Goal: Transaction & Acquisition: Book appointment/travel/reservation

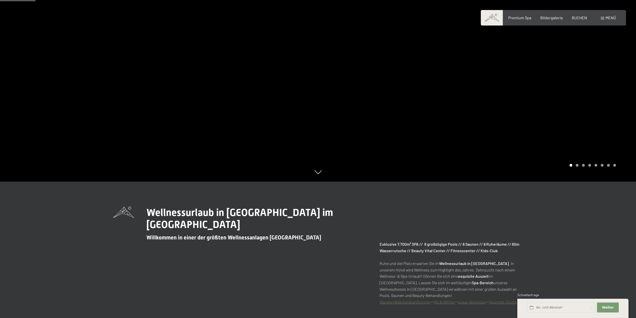
scroll to position [136, 0]
click at [583, 15] on div "Buchen Anfragen Premium Spa Bildergalerie BUCHEN Menü DE IT EN Gutschein Bilder…" at bounding box center [553, 18] width 125 height 6
click at [583, 20] on div "Premium Spa Bildergalerie BUCHEN" at bounding box center [543, 18] width 105 height 6
click at [585, 17] on span "BUCHEN" at bounding box center [579, 17] width 15 height 5
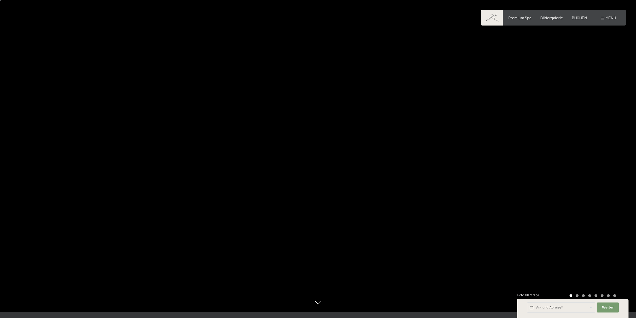
scroll to position [0, 0]
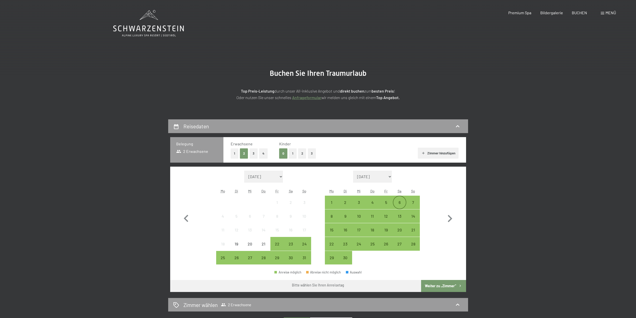
click at [401, 202] on div "6" at bounding box center [400, 206] width 13 height 13
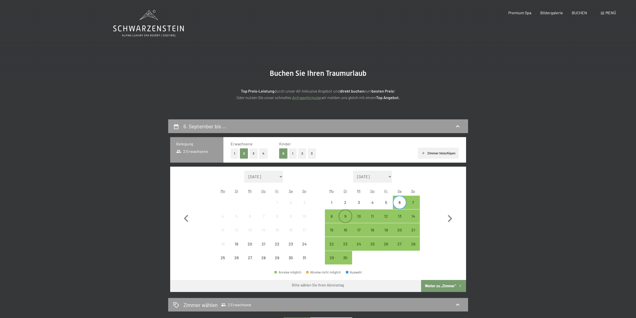
click at [347, 214] on div "9" at bounding box center [345, 220] width 13 height 13
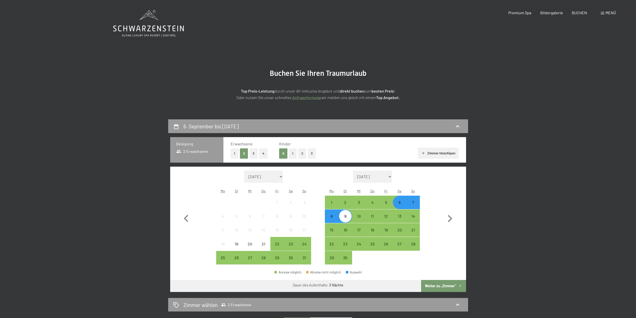
click at [451, 285] on button "Weiter zu „Zimmer“" at bounding box center [443, 286] width 45 height 12
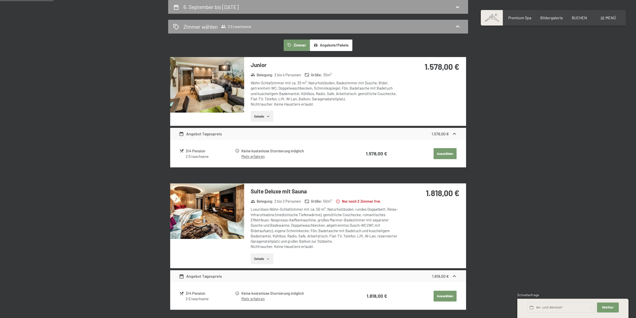
click at [442, 66] on strong "1.578,00 €" at bounding box center [442, 67] width 35 height 10
click at [437, 67] on strong "1.578,00 €" at bounding box center [442, 67] width 35 height 10
click at [197, 150] on div "3/4 Pension" at bounding box center [210, 151] width 49 height 6
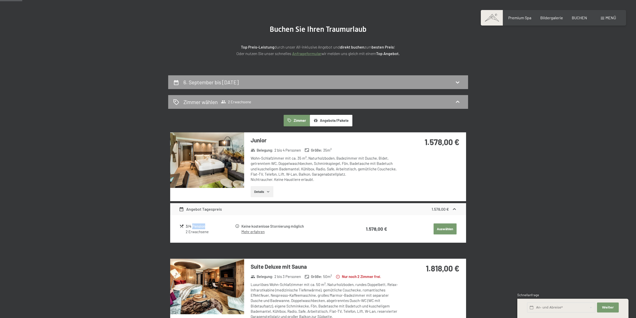
scroll to position [44, 0]
drag, startPoint x: 416, startPoint y: 141, endPoint x: 472, endPoint y: 144, distance: 55.9
click at [405, 153] on div "1.578,00 €" at bounding box center [433, 147] width 67 height 31
drag, startPoint x: 159, startPoint y: 207, endPoint x: 154, endPoint y: 210, distance: 6.0
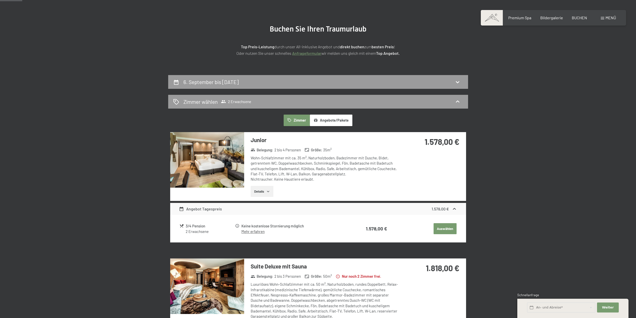
click at [284, 225] on div "Keine kostenlose Stornierung möglich" at bounding box center [294, 226] width 104 height 6
drag, startPoint x: 205, startPoint y: 225, endPoint x: 181, endPoint y: 222, distance: 24.2
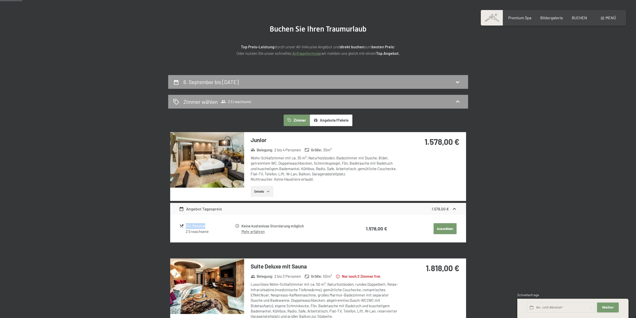
click at [181, 222] on table "3/4 Pension 2 Erwachsene Keine kostenlose Stornierung möglich Mehr erfahren 1.5…" at bounding box center [318, 229] width 278 height 20
click at [191, 224] on div "3/4 Pension" at bounding box center [210, 226] width 49 height 6
click at [261, 140] on h3 "Junior" at bounding box center [325, 140] width 149 height 8
click at [272, 161] on div "Wohn-Schlafzimmer mit ca. 35 m², Naturholzboden, Badezimmer mit Dusche, Bidet, …" at bounding box center [325, 168] width 149 height 27
click at [233, 160] on img at bounding box center [207, 160] width 74 height 56
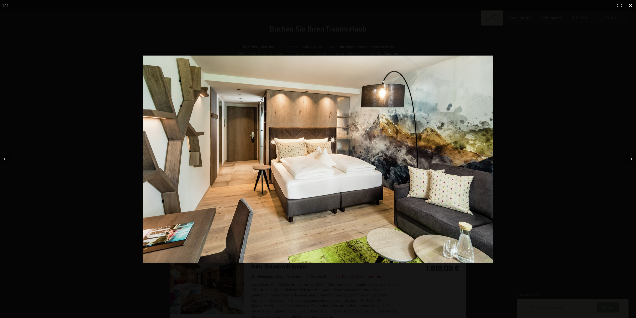
click at [500, 172] on div at bounding box center [365, 167] width 445 height 223
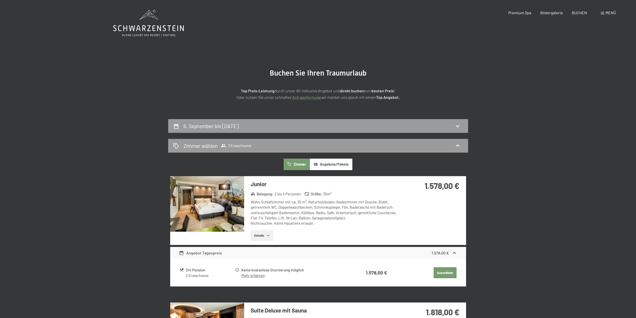
scroll to position [0, 0]
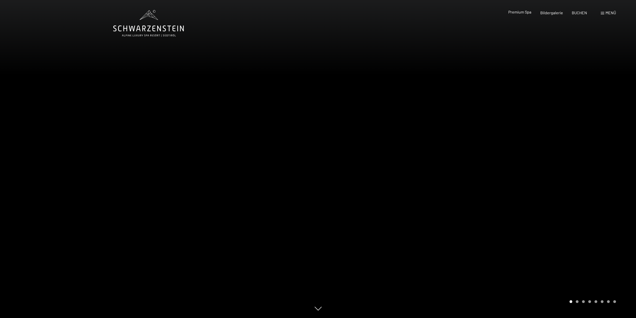
click at [527, 14] on span "Premium Spa" at bounding box center [520, 12] width 23 height 5
click at [575, 12] on span "BUCHEN" at bounding box center [579, 12] width 15 height 5
click at [610, 12] on span "Menü" at bounding box center [611, 12] width 11 height 5
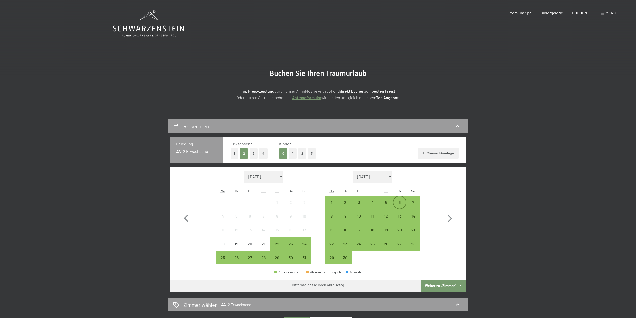
click at [398, 203] on div "6" at bounding box center [400, 206] width 13 height 13
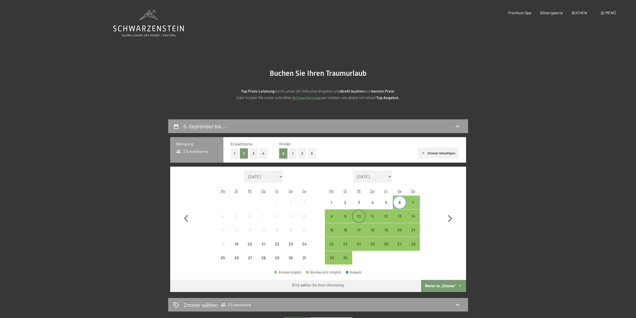
click at [362, 215] on div "10" at bounding box center [359, 220] width 13 height 13
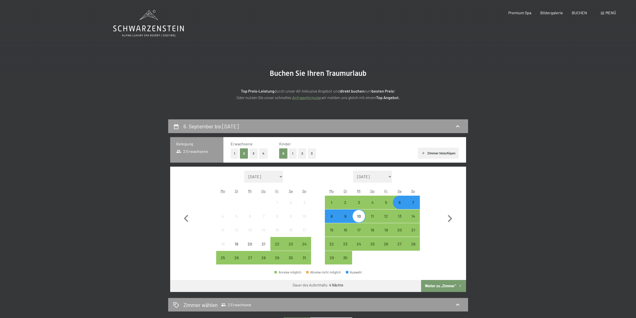
click at [440, 285] on button "Weiter zu „Zimmer“" at bounding box center [443, 286] width 45 height 12
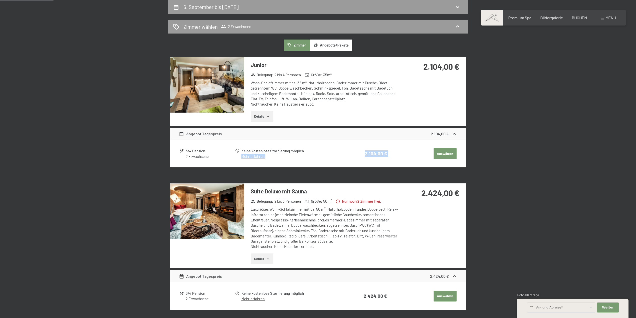
drag, startPoint x: 390, startPoint y: 155, endPoint x: 342, endPoint y: 149, distance: 48.7
click at [342, 149] on tr "3/4 Pension 2 Erwachsene Keine kostenlose Stornierung möglich Mehr erfahren 2.1…" at bounding box center [318, 153] width 277 height 13
click at [370, 154] on strong "2.104,00 €" at bounding box center [376, 154] width 22 height 6
click at [369, 153] on strong "2.104,00 €" at bounding box center [376, 154] width 22 height 6
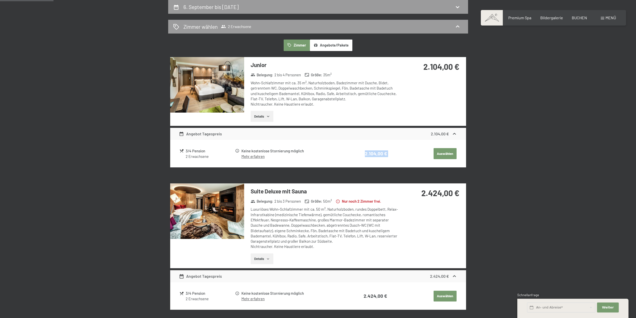
drag, startPoint x: 369, startPoint y: 153, endPoint x: 386, endPoint y: 153, distance: 17.3
click at [369, 153] on strong "2.104,00 €" at bounding box center [376, 154] width 22 height 6
click at [360, 153] on td "2.104,00 €" at bounding box center [366, 153] width 41 height 13
click at [364, 152] on td "2.104,00 €" at bounding box center [366, 153] width 41 height 13
click at [439, 153] on button "Auswählen" at bounding box center [445, 153] width 23 height 11
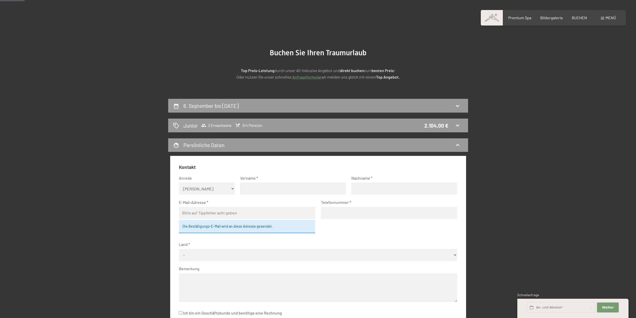
scroll to position [19, 0]
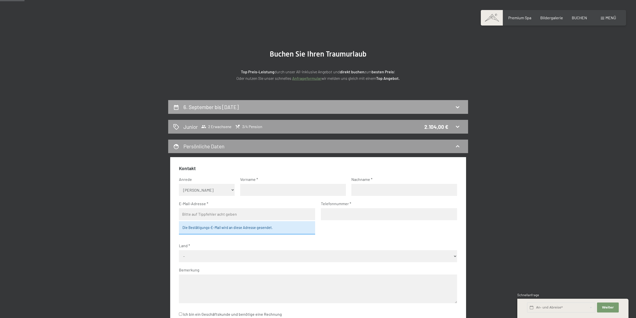
click at [285, 103] on div "6. September bis [DATE]" at bounding box center [318, 107] width 300 height 14
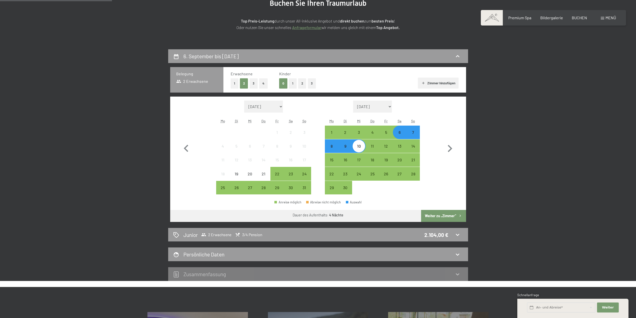
scroll to position [69, 0]
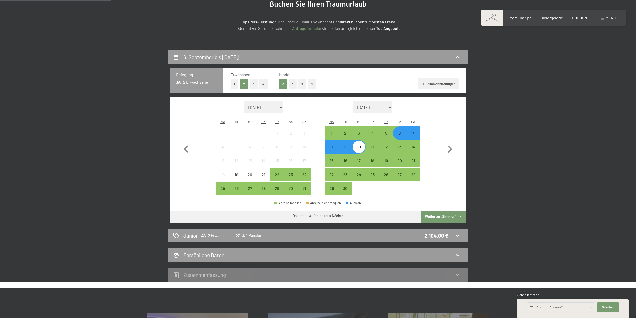
click at [446, 217] on button "Weiter zu „Zimmer“" at bounding box center [443, 217] width 45 height 12
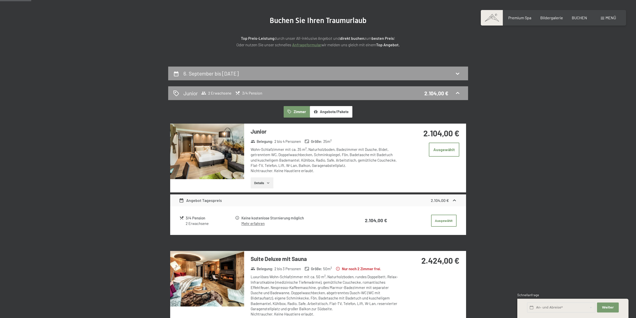
scroll to position [44, 0]
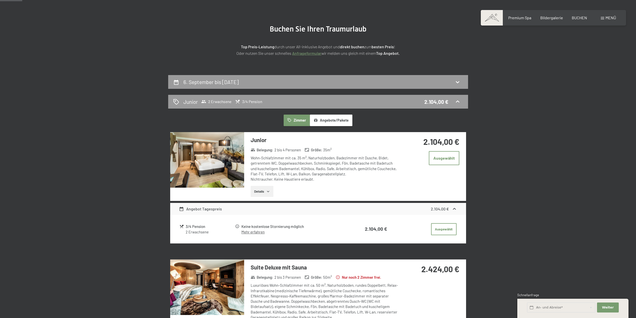
drag, startPoint x: 205, startPoint y: 227, endPoint x: 183, endPoint y: 224, distance: 22.2
click at [183, 224] on div "3/4 Pension 2 Erwachsene" at bounding box center [207, 229] width 55 height 11
click at [191, 226] on div "3/4 Pension" at bounding box center [210, 227] width 49 height 6
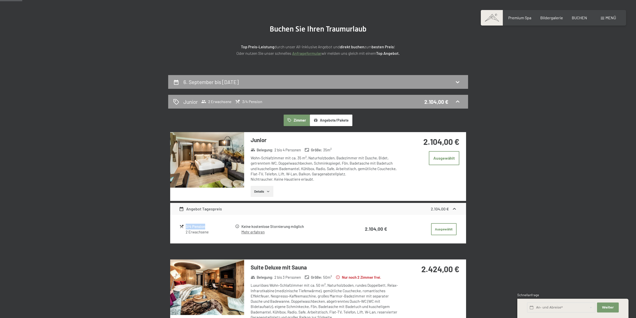
click at [191, 226] on div "3/4 Pension" at bounding box center [210, 227] width 49 height 6
click at [189, 226] on div "3/4 Pension" at bounding box center [210, 227] width 49 height 6
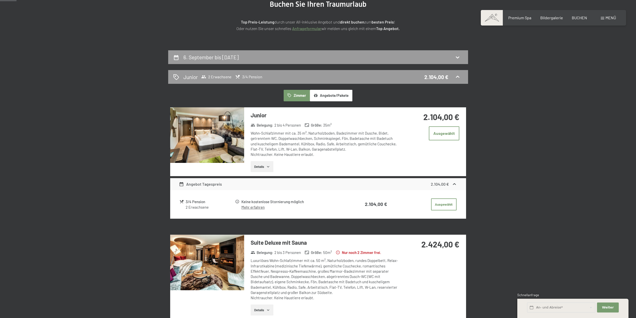
scroll to position [75, 0]
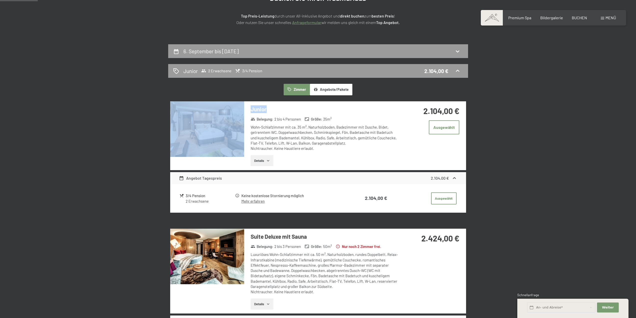
drag, startPoint x: 262, startPoint y: 108, endPoint x: 247, endPoint y: 110, distance: 14.6
click at [237, 108] on div "Junior Belegung : 2 bis 4 Personen Größe : 35 m² Wohn-Schlafzimmer mit ca. 35 m…" at bounding box center [318, 135] width 296 height 69
click at [260, 109] on h3 "Junior" at bounding box center [325, 109] width 149 height 8
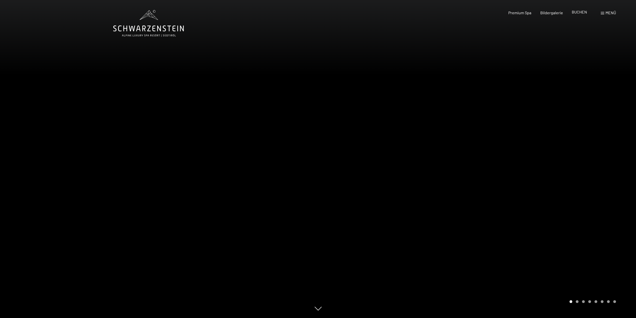
click at [574, 13] on span "BUCHEN" at bounding box center [579, 12] width 15 height 5
click at [581, 12] on span "BUCHEN" at bounding box center [579, 12] width 15 height 5
click at [610, 14] on span "Menü" at bounding box center [611, 12] width 11 height 5
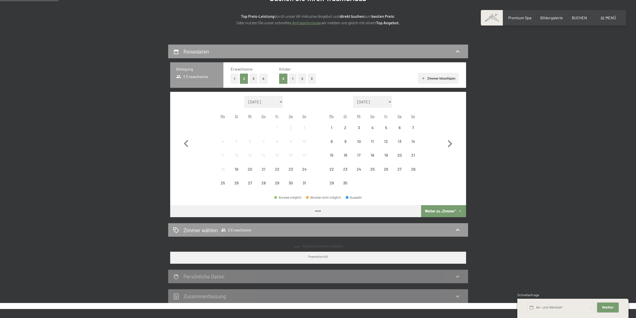
scroll to position [75, 0]
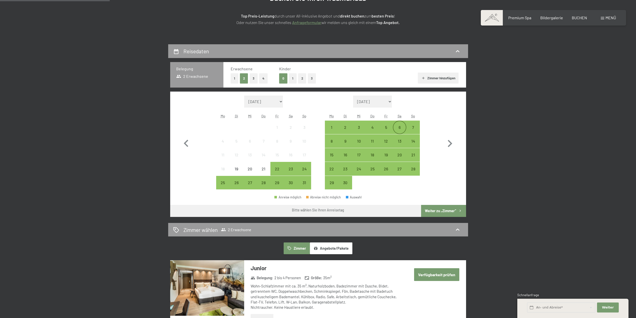
click at [402, 124] on div "6" at bounding box center [400, 127] width 13 height 13
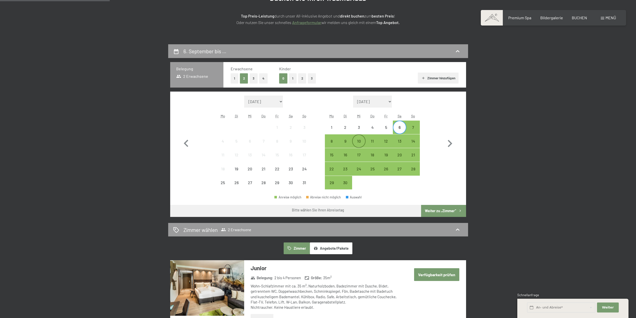
click at [361, 139] on div "10" at bounding box center [359, 145] width 13 height 13
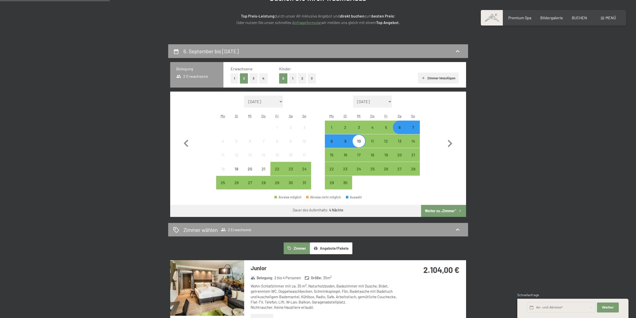
click at [449, 209] on button "Weiter zu „Zimmer“" at bounding box center [443, 211] width 45 height 12
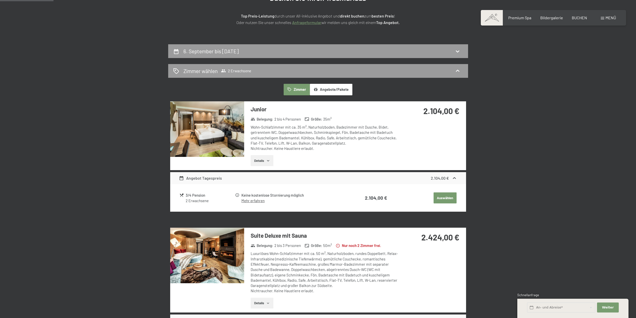
scroll to position [119, 0]
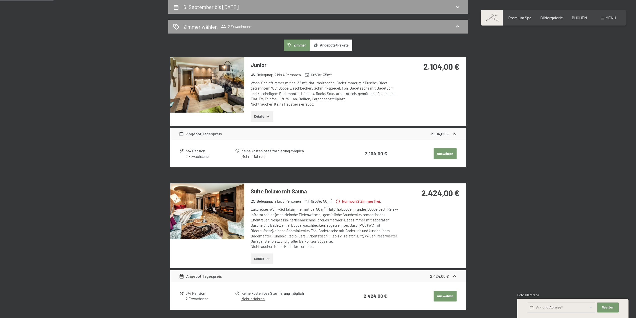
click at [279, 74] on span "2 bis 4 Personen" at bounding box center [288, 74] width 27 height 5
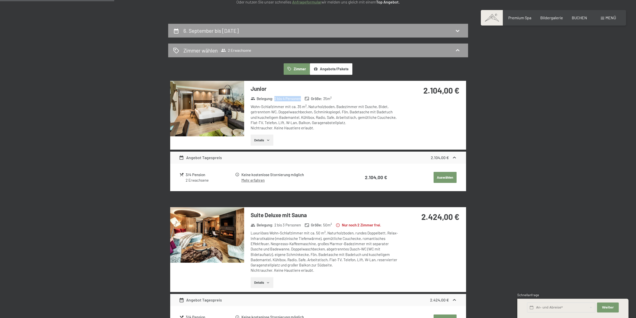
scroll to position [94, 0]
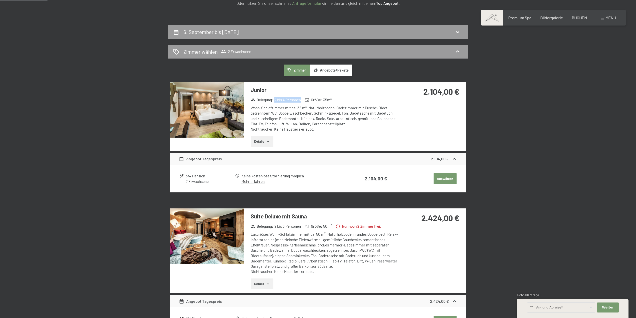
click at [442, 178] on button "Auswählen" at bounding box center [445, 178] width 23 height 11
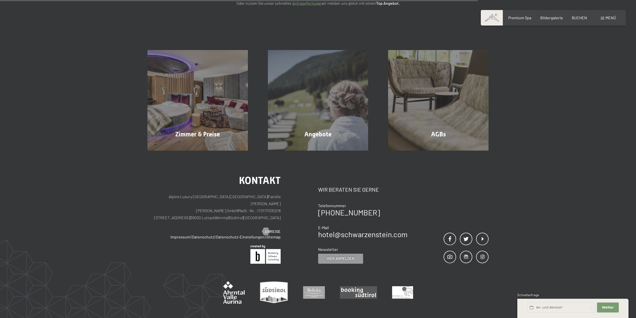
scroll to position [119, 0]
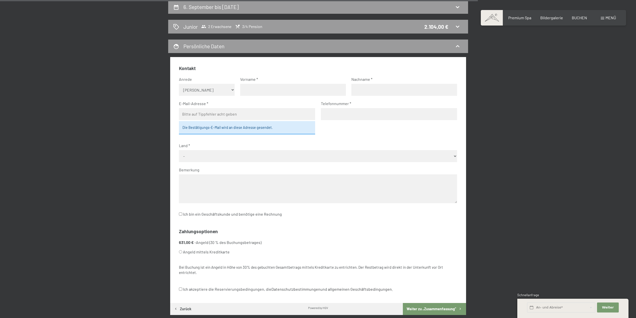
click at [195, 86] on select "Keine Angabe Frau Herr" at bounding box center [207, 90] width 56 height 12
click at [202, 74] on fieldset "Kontakt Anrede Keine Angabe Frau Herr Vorname Nachname E-Mail-Adresse Die Bestä…" at bounding box center [318, 144] width 278 height 159
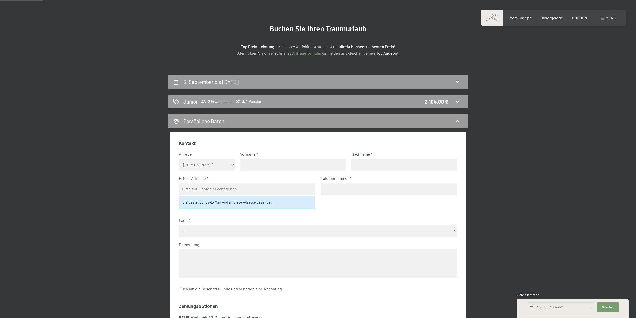
scroll to position [19, 0]
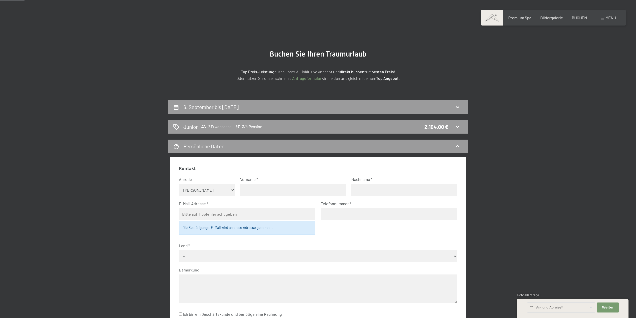
click at [280, 72] on p "Top Preis-Leistung durch unser All-inklusive Angebot und direkt buchen zum best…" at bounding box center [318, 75] width 250 height 13
click at [278, 81] on p "Top Preis-Leistung durch unser All-inklusive Angebot und direkt buchen zum best…" at bounding box center [318, 75] width 250 height 13
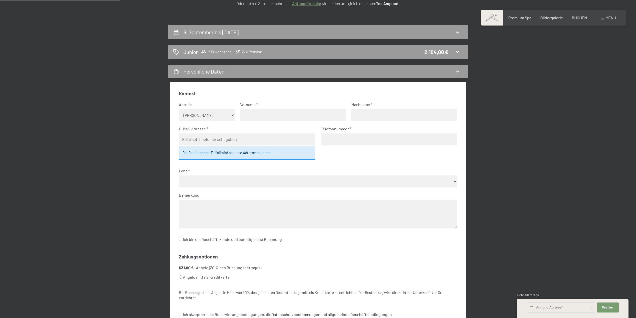
scroll to position [94, 0]
click at [198, 117] on select "Keine Angabe Frau [PERSON_NAME]" at bounding box center [207, 115] width 56 height 12
select select "m"
click at [179, 109] on select "Keine Angabe Frau [PERSON_NAME]" at bounding box center [207, 115] width 56 height 12
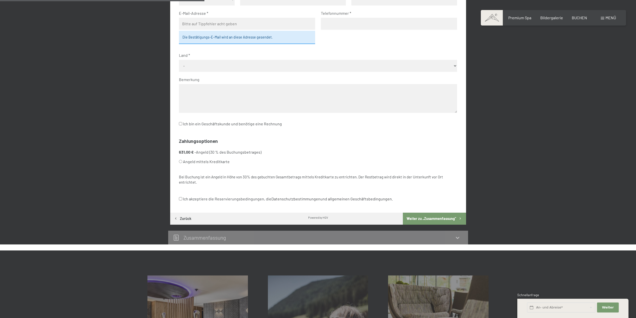
scroll to position [219, 0]
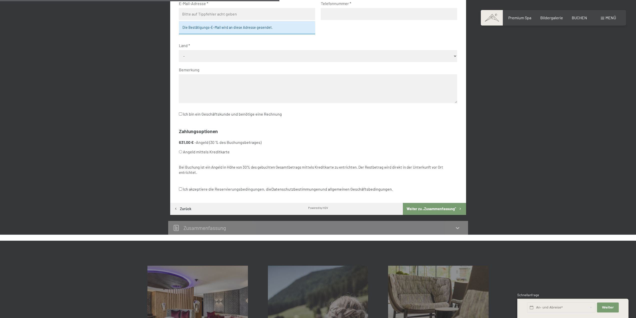
click at [200, 141] on li "631,00 € - Angeld (30 % des Buchungsbetrages) Angeld mittels Kreditkarte" at bounding box center [318, 148] width 278 height 17
click at [185, 142] on strong "631,00 €" at bounding box center [186, 142] width 15 height 5
click at [213, 142] on li "631,00 € - Angeld (30 % des Buchungsbetrages) Angeld mittels Kreditkarte" at bounding box center [318, 148] width 278 height 17
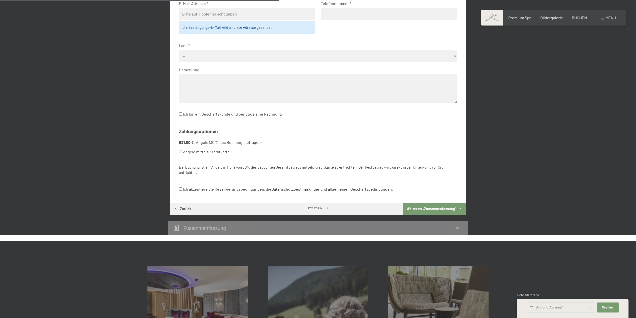
click at [237, 143] on li "631,00 € - Angeld (30 % des Buchungsbetrages) Angeld mittels Kreditkarte" at bounding box center [318, 148] width 278 height 17
click at [223, 142] on li "631,00 € - Angeld (30 % des Buchungsbetrages) Angeld mittels Kreditkarte" at bounding box center [318, 148] width 278 height 17
click at [208, 143] on li "631,00 € - Angeld (30 % des Buchungsbetrages) Angeld mittels Kreditkarte" at bounding box center [318, 148] width 278 height 17
click at [185, 141] on strong "631,00 €" at bounding box center [186, 142] width 15 height 5
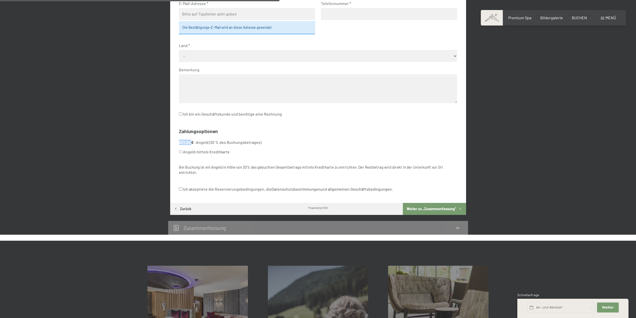
click at [185, 141] on strong "631,00 €" at bounding box center [186, 142] width 15 height 5
click at [216, 142] on li "631,00 € - Angeld (30 % des Buchungsbetrages) Angeld mittels Kreditkarte" at bounding box center [318, 148] width 278 height 17
click at [187, 141] on strong "631,00 €" at bounding box center [186, 142] width 15 height 5
click at [214, 141] on li "631,00 € - Angeld (30 % des Buchungsbetrages) Angeld mittels Kreditkarte" at bounding box center [318, 148] width 278 height 17
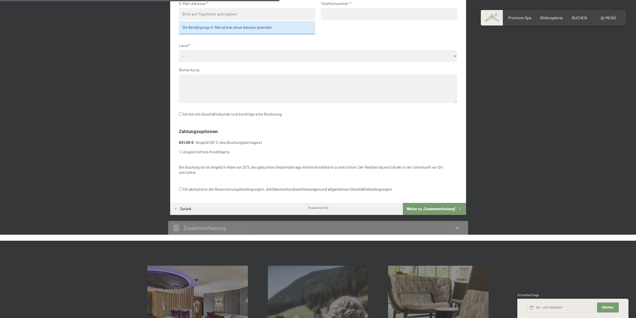
click at [222, 142] on li "631,00 € - Angeld (30 % des Buchungsbetrages) Angeld mittels Kreditkarte" at bounding box center [318, 148] width 278 height 17
click at [210, 143] on li "631,00 € - Angeld (30 % des Buchungsbetrages) Angeld mittels Kreditkarte" at bounding box center [318, 148] width 278 height 17
drag, startPoint x: 210, startPoint y: 143, endPoint x: 228, endPoint y: 142, distance: 17.5
click at [211, 143] on li "631,00 € - Angeld (30 % des Buchungsbetrages) Angeld mittels Kreditkarte" at bounding box center [318, 148] width 278 height 17
click at [228, 142] on li "631,00 € - Angeld (30 % des Buchungsbetrages) Angeld mittels Kreditkarte" at bounding box center [318, 148] width 278 height 17
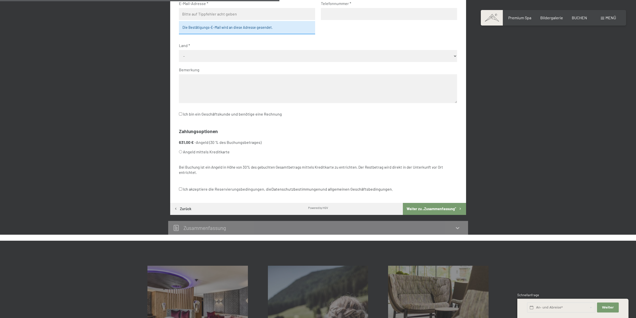
click at [240, 142] on li "631,00 € - Angeld (30 % des Buchungsbetrages) Angeld mittels Kreditkarte" at bounding box center [318, 148] width 278 height 17
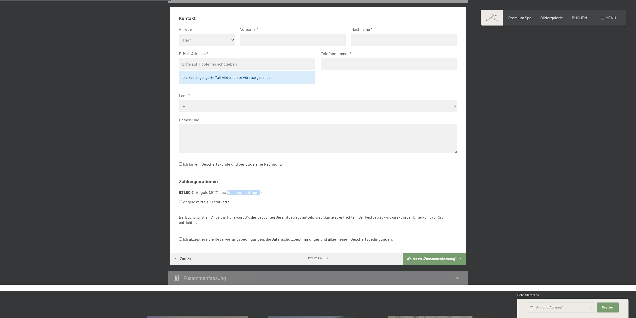
scroll to position [94, 0]
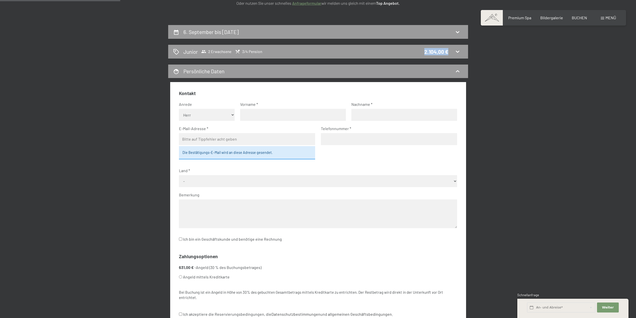
drag, startPoint x: 422, startPoint y: 50, endPoint x: 476, endPoint y: 52, distance: 53.3
click at [476, 52] on div "6. September bis 10. September 2025 Junior 2 Erwachsene 3/4 Pension 2.104,00 € …" at bounding box center [318, 192] width 341 height 334
copy div "2.104,00 €"
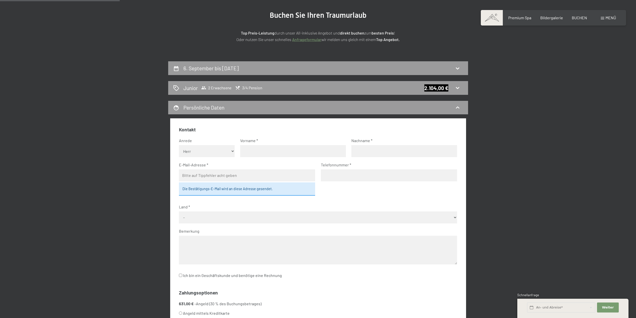
scroll to position [0, 0]
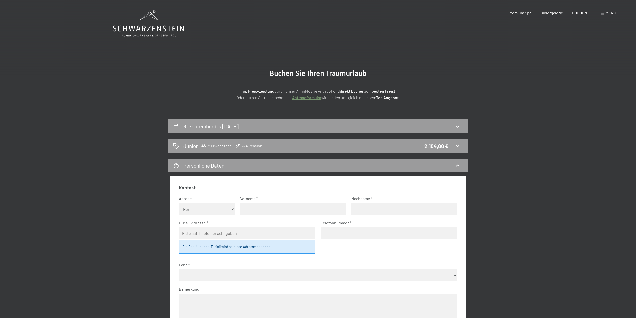
click at [3, 6] on header "Buchen Anfragen Premium Spa Bildergalerie BUCHEN Menü DE IT EN Gutschein Bilder…" at bounding box center [318, 5] width 636 height 10
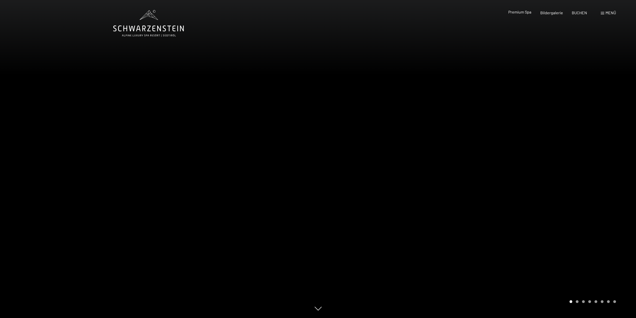
click at [520, 11] on span "Premium Spa" at bounding box center [520, 12] width 23 height 5
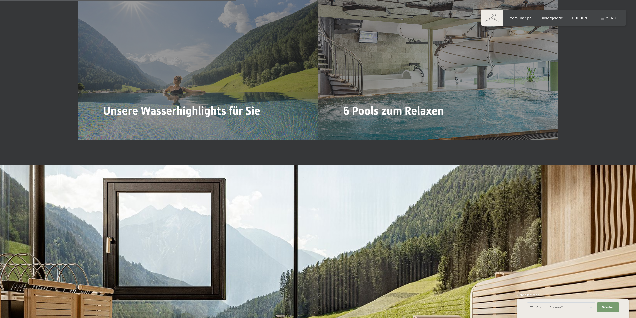
scroll to position [1750, 0]
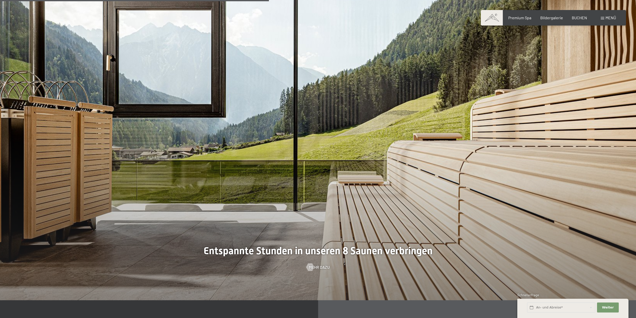
click at [497, 144] on div at bounding box center [318, 141] width 636 height 318
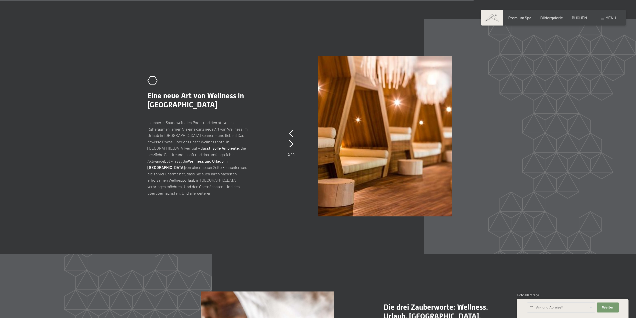
scroll to position [2585, 0]
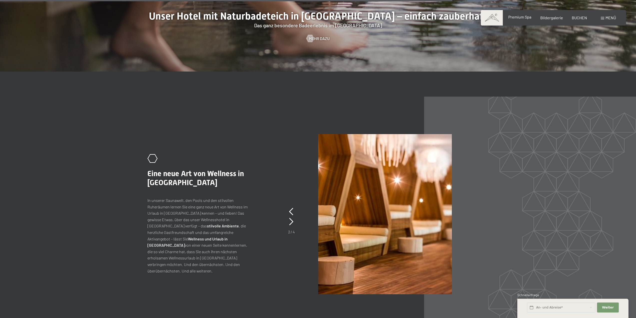
click at [521, 17] on span "Premium Spa" at bounding box center [520, 17] width 23 height 5
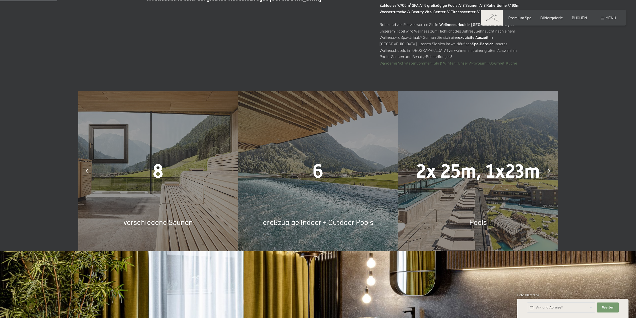
scroll to position [250, 0]
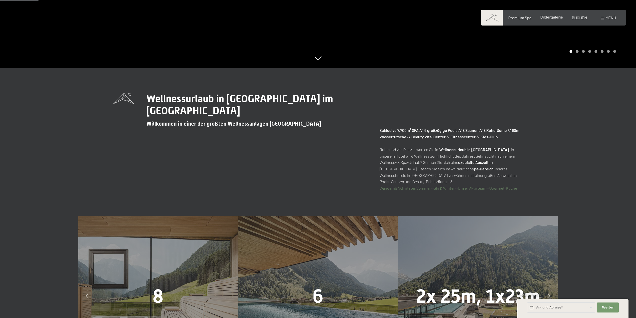
click at [555, 17] on span "Bildergalerie" at bounding box center [552, 17] width 23 height 5
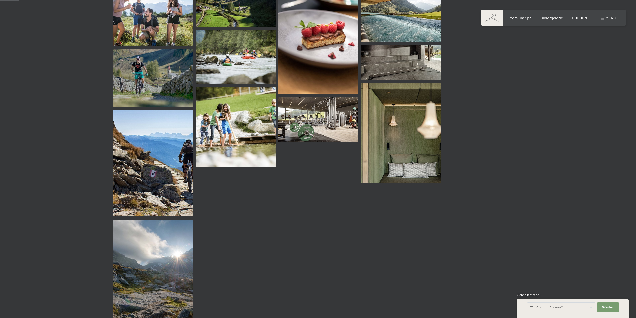
scroll to position [125, 0]
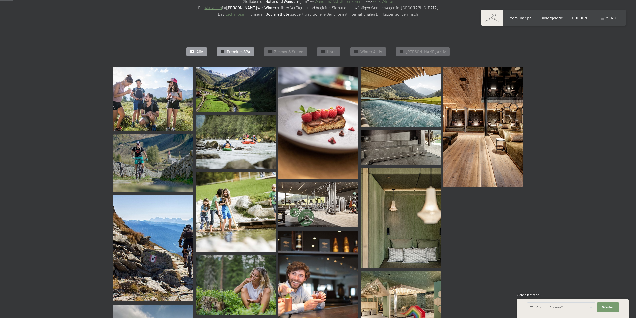
click at [243, 51] on span "Premium SPA" at bounding box center [239, 52] width 24 height 6
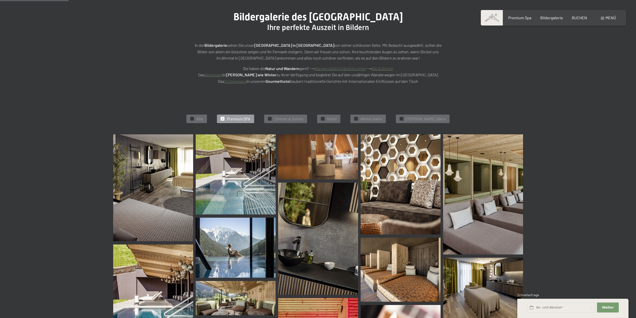
scroll to position [0, 0]
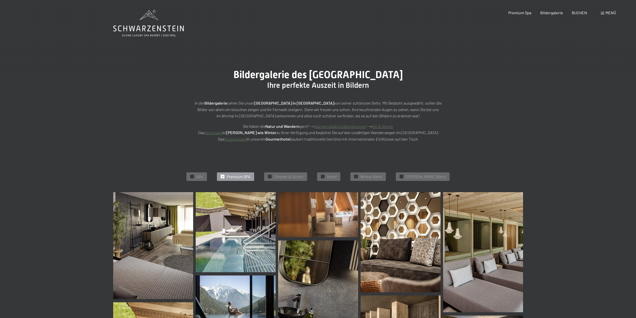
click at [289, 171] on span "Einwilligung Marketing*" at bounding box center [290, 173] width 41 height 5
click at [268, 171] on input "Einwilligung Marketing*" at bounding box center [265, 173] width 5 height 5
checkbox input "false"
click at [290, 178] on span "Zimmer & Suiten" at bounding box center [288, 177] width 29 height 6
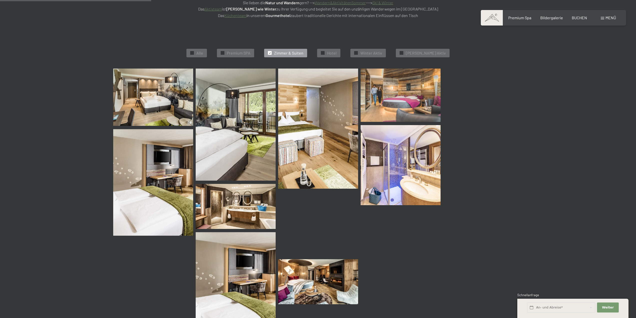
scroll to position [126, 0]
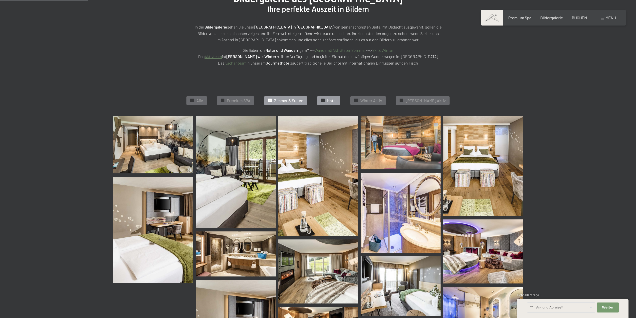
click at [336, 100] on span "Hotel" at bounding box center [332, 101] width 10 height 6
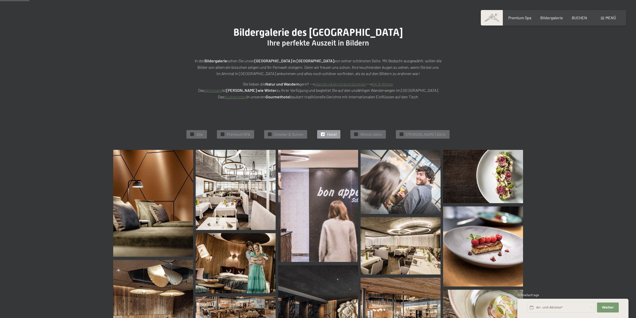
scroll to position [0, 0]
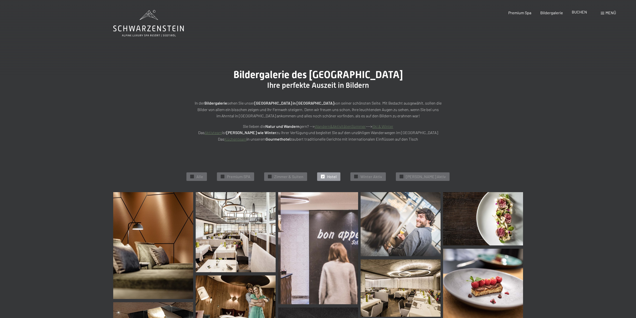
click at [582, 12] on span "BUCHEN" at bounding box center [579, 12] width 15 height 5
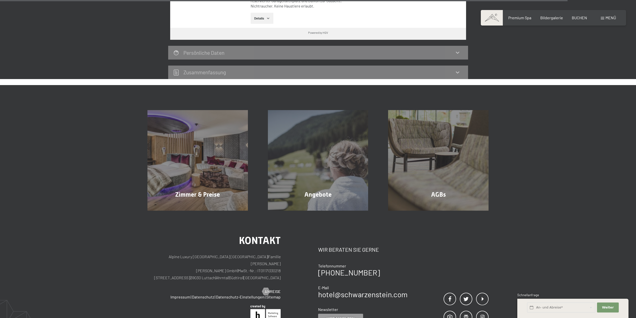
scroll to position [1625, 0]
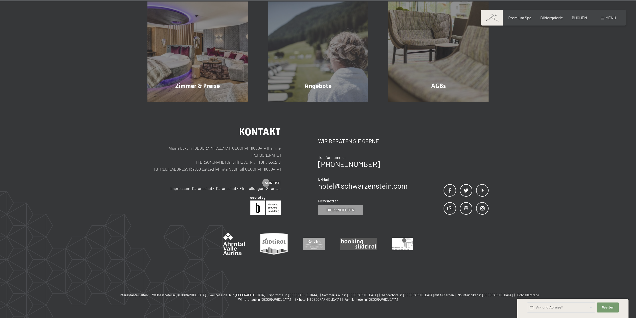
click at [192, 145] on p "Alpine Luxury [GEOGRAPHIC_DATA] SCHWARZENSTEIN | Familie [PERSON_NAME] [PERSON_…" at bounding box center [214, 159] width 133 height 28
click at [230, 145] on p "Alpine Luxury [GEOGRAPHIC_DATA] SCHWARZENSTEIN | Familie [PERSON_NAME] [PERSON_…" at bounding box center [214, 159] width 133 height 28
drag, startPoint x: 241, startPoint y: 131, endPoint x: 165, endPoint y: 130, distance: 75.5
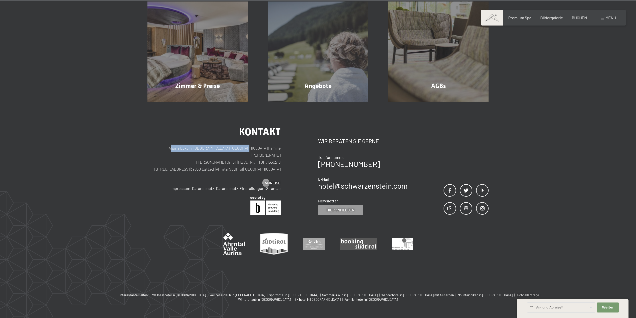
click at [165, 145] on p "Alpine Luxury [GEOGRAPHIC_DATA] SCHWARZENSTEIN | Familie [PERSON_NAME] [PERSON_…" at bounding box center [214, 159] width 133 height 28
copy p "Alpine Luxury [GEOGRAPHIC_DATA] [GEOGRAPHIC_DATA]"
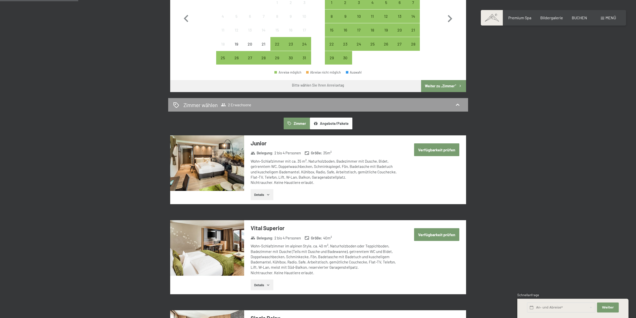
drag, startPoint x: 444, startPoint y: 154, endPoint x: 440, endPoint y: 153, distance: 4.7
click at [444, 154] on button "Verfügbarkeit prüfen" at bounding box center [436, 149] width 45 height 13
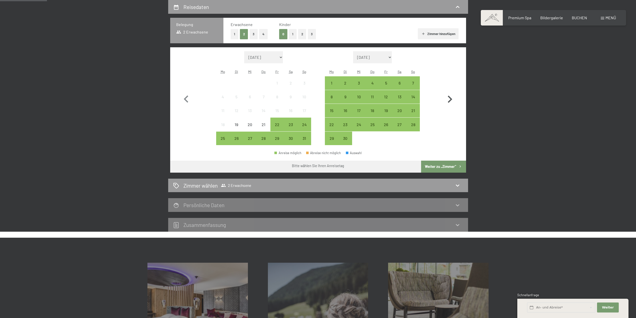
click at [444, 95] on icon "button" at bounding box center [450, 99] width 15 height 15
select select "[DATE]"
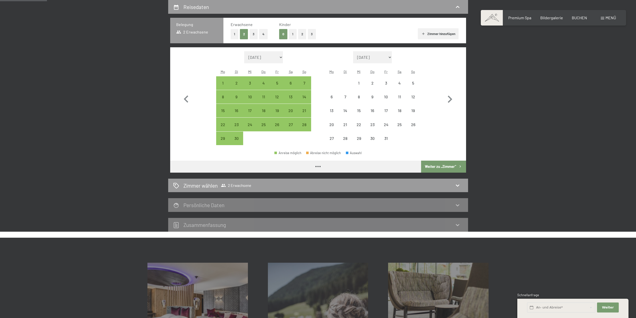
select select "[DATE]"
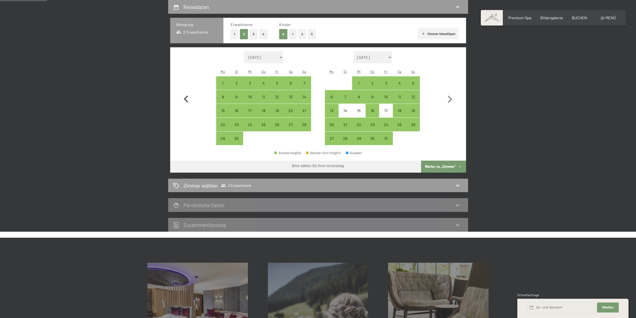
click at [188, 100] on icon "button" at bounding box center [186, 99] width 15 height 15
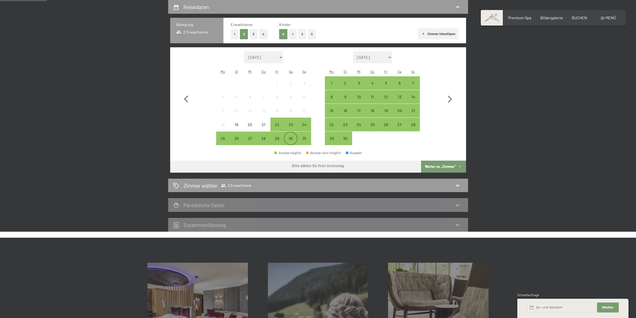
click at [296, 141] on div "30" at bounding box center [291, 142] width 13 height 13
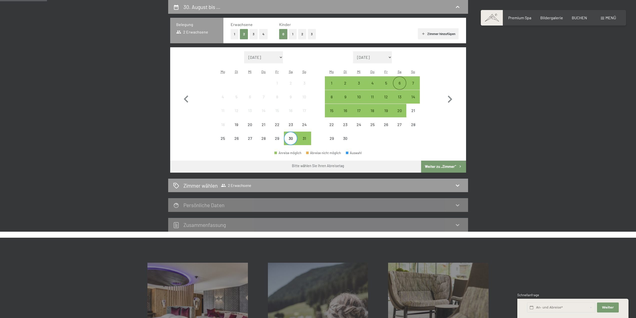
click at [402, 82] on div "6" at bounding box center [400, 87] width 13 height 13
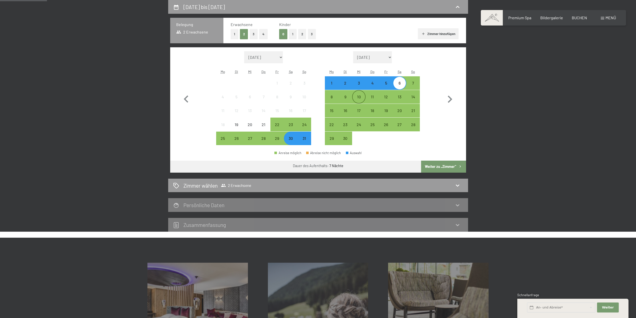
click at [360, 95] on div "10" at bounding box center [359, 101] width 13 height 13
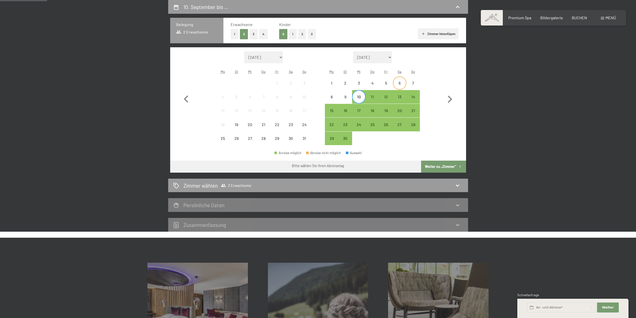
click at [400, 82] on div "6" at bounding box center [400, 87] width 13 height 13
click at [340, 99] on div "9" at bounding box center [345, 101] width 13 height 13
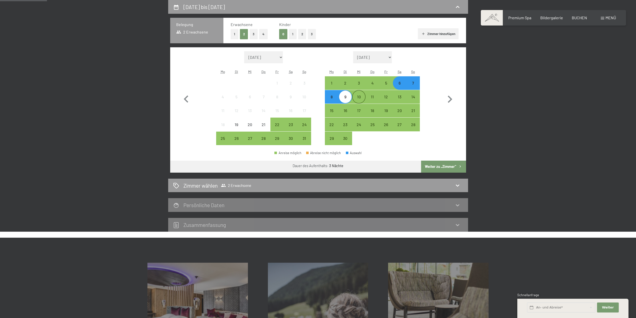
click at [356, 98] on div "10" at bounding box center [359, 101] width 13 height 13
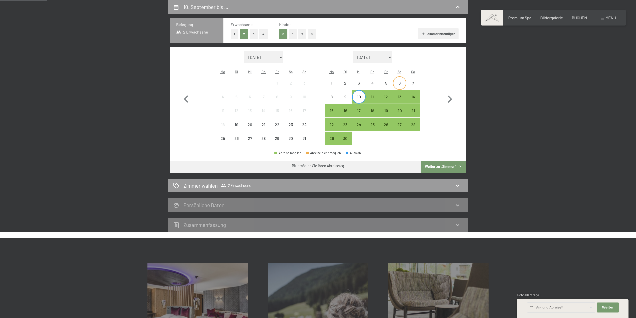
click at [401, 86] on div "6" at bounding box center [400, 87] width 13 height 13
click at [358, 98] on div "10" at bounding box center [359, 101] width 13 height 13
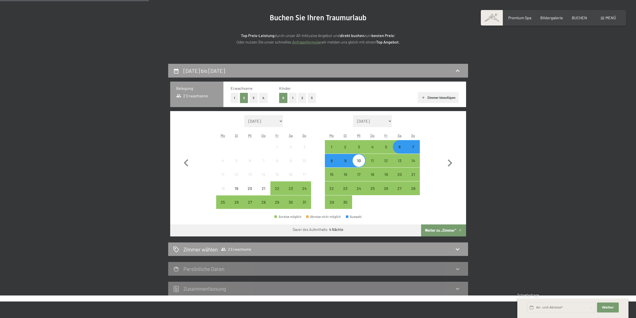
scroll to position [44, 0]
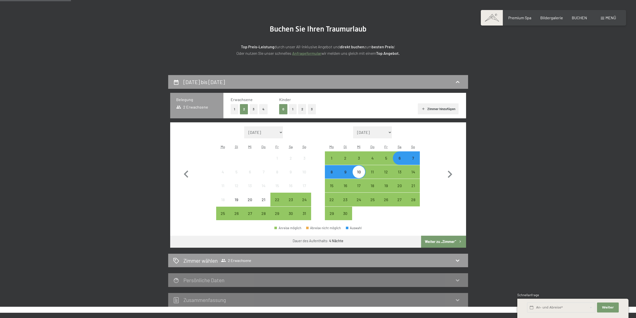
click at [432, 240] on button "Weiter zu „Zimmer“" at bounding box center [443, 242] width 45 height 12
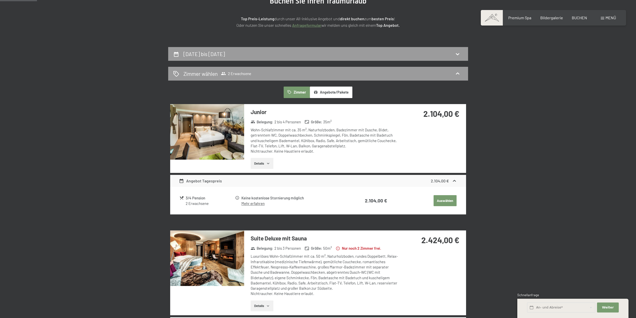
scroll to position [69, 0]
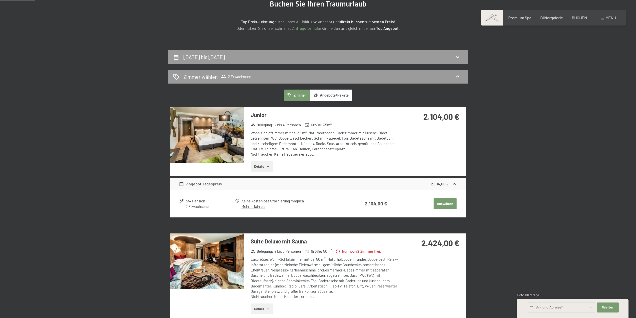
click at [446, 202] on button "Auswählen" at bounding box center [445, 203] width 23 height 11
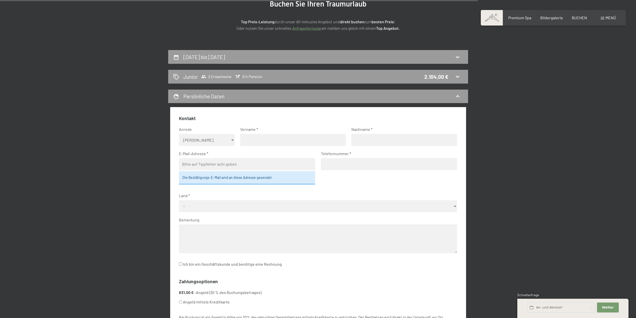
scroll to position [119, 0]
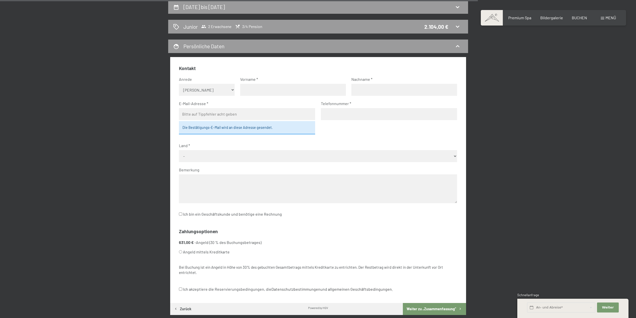
click at [224, 115] on input "email" at bounding box center [247, 114] width 136 height 12
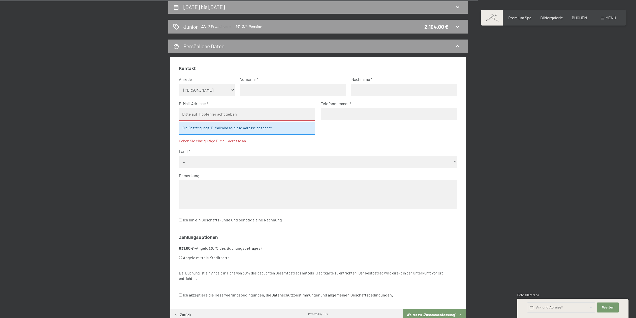
click at [207, 85] on select "Keine Angabe Frau Herr" at bounding box center [207, 90] width 56 height 12
select select "m"
click at [179, 84] on select "Keine Angabe Frau Herr" at bounding box center [207, 90] width 56 height 12
click at [267, 93] on input "text" at bounding box center [293, 90] width 106 height 12
type input "Nico"
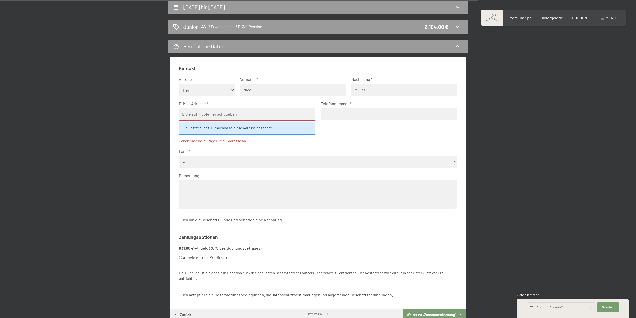
type input "Müller"
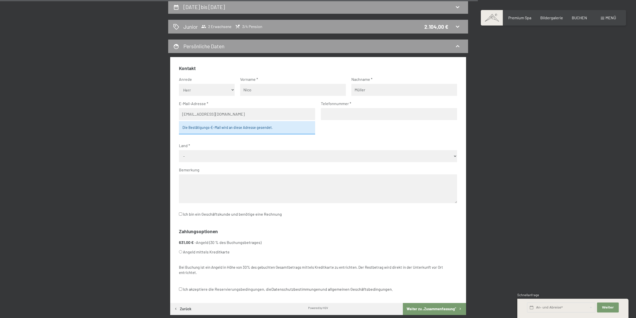
type input "mueller-nico@outlook.com"
type input "+436605481147"
click at [228, 125] on div "Die Bestätigungs-E-Mail wird an diese Adresse gesendet." at bounding box center [247, 127] width 136 height 13
click at [231, 131] on div "Die Bestätigungs-E-Mail wird an diese Adresse gesendet." at bounding box center [247, 127] width 136 height 13
click at [231, 162] on fieldset "Kontakt Anrede Keine Angabe Frau Herr Vorname Nico Nachname Müller E-Mail-Adres…" at bounding box center [318, 144] width 278 height 159
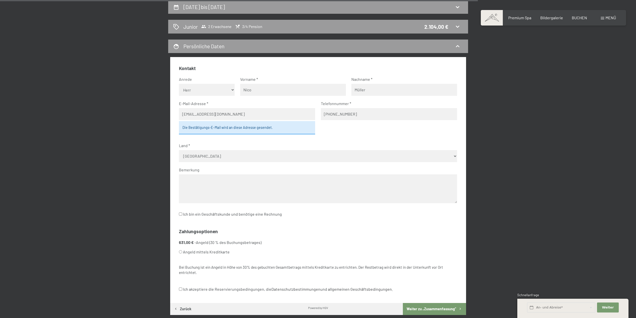
click at [236, 157] on select "- Deutschland Österreich Schweiz Italien Niederlande Belgien Vereinigtes Königr…" at bounding box center [318, 156] width 278 height 12
select select "AUT"
click at [179, 150] on select "- Deutschland Österreich Schweiz Italien Niederlande Belgien Vereinigtes Königr…" at bounding box center [318, 156] width 278 height 12
click at [215, 187] on textarea at bounding box center [318, 188] width 278 height 29
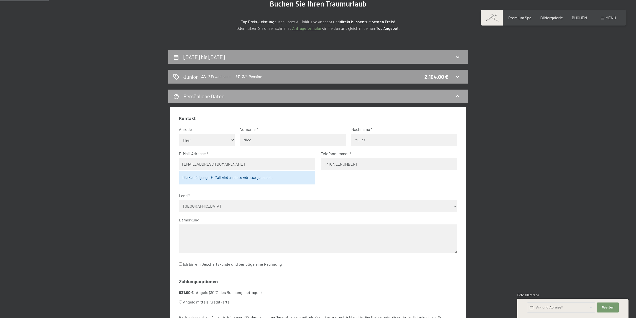
scroll to position [0, 0]
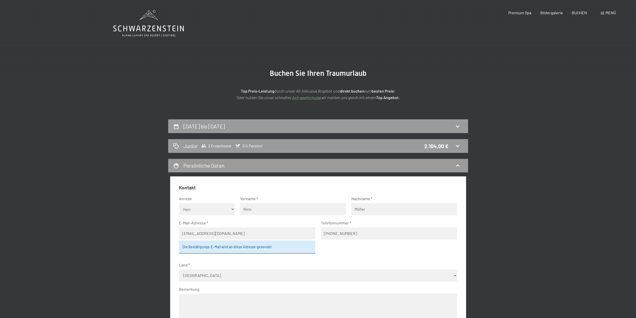
click at [287, 76] on span "Buchen Sie Ihren Traumurlaub" at bounding box center [318, 73] width 97 height 9
click at [287, 77] on span "Buchen Sie Ihren Traumurlaub" at bounding box center [318, 73] width 97 height 9
click at [150, 24] on icon at bounding box center [148, 23] width 71 height 27
